Goal: Information Seeking & Learning: Learn about a topic

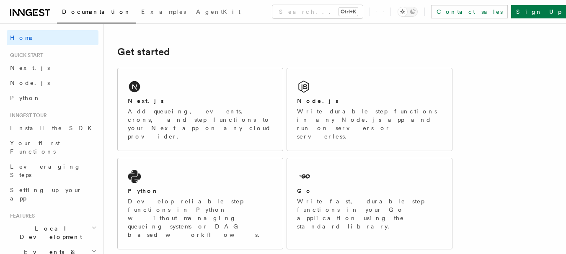
scroll to position [106, 0]
click at [354, 106] on div "Node.js" at bounding box center [369, 101] width 145 height 9
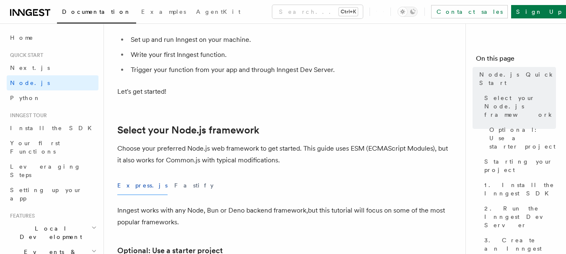
click at [33, 17] on icon at bounding box center [30, 13] width 40 height 10
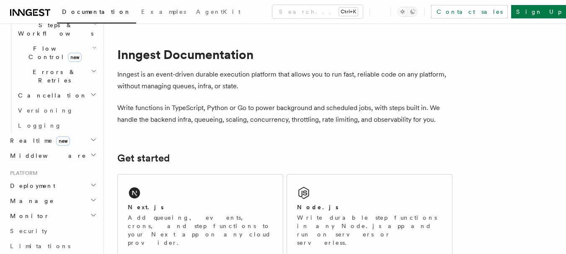
scroll to position [293, 0]
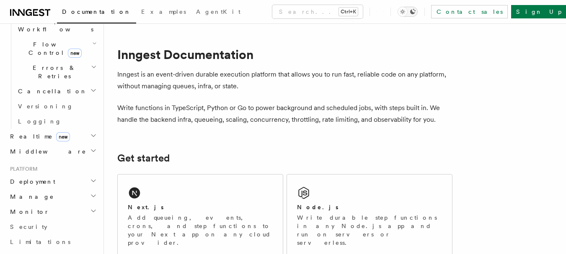
click at [407, 11] on icon "Toggle dark mode" at bounding box center [402, 12] width 8 height 8
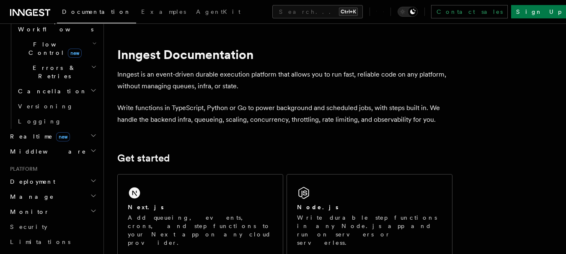
click at [32, 11] on icon at bounding box center [30, 13] width 40 height 10
